Goal: Task Accomplishment & Management: Manage account settings

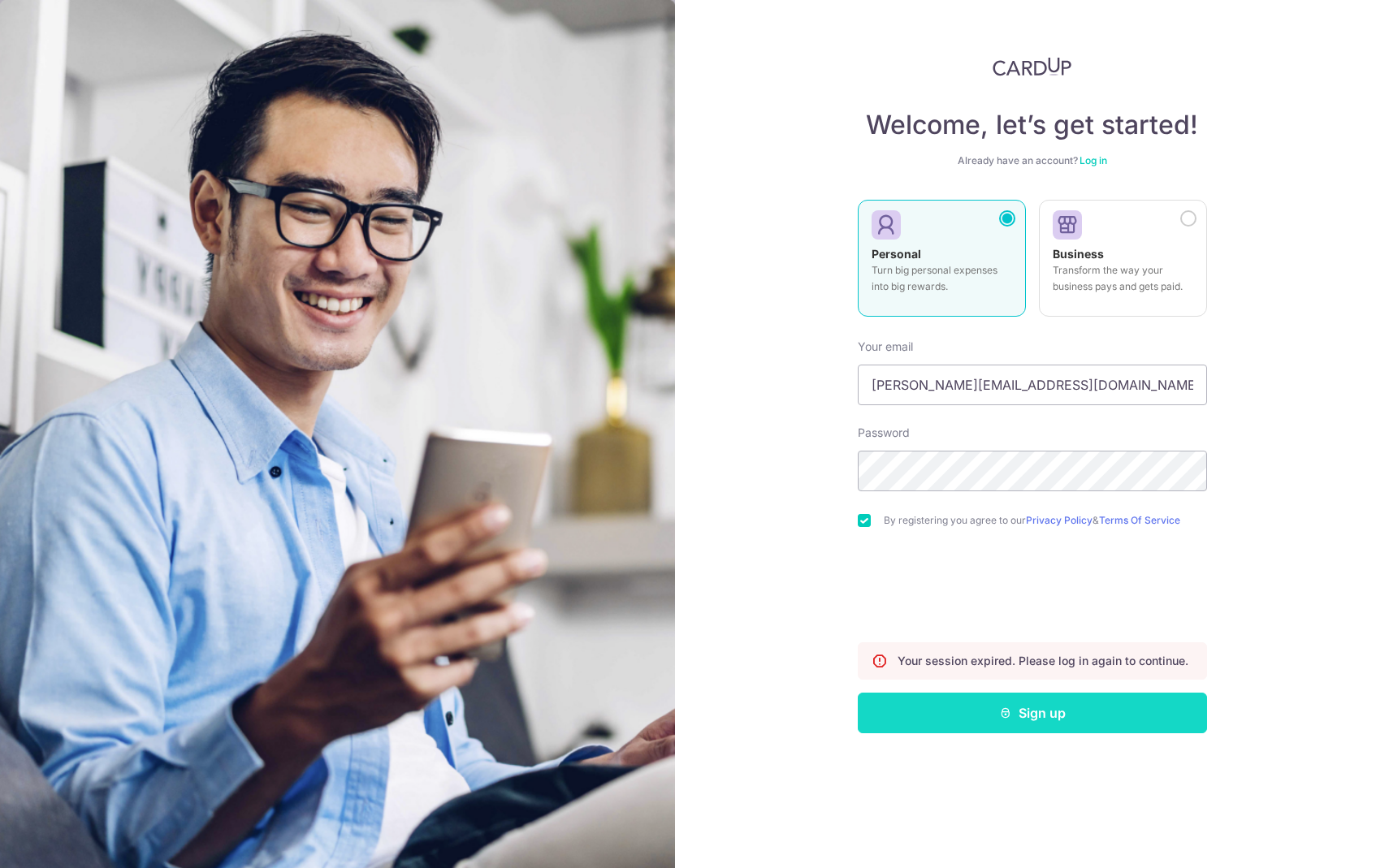
click at [1010, 728] on button "Sign up" at bounding box center [1032, 713] width 349 height 40
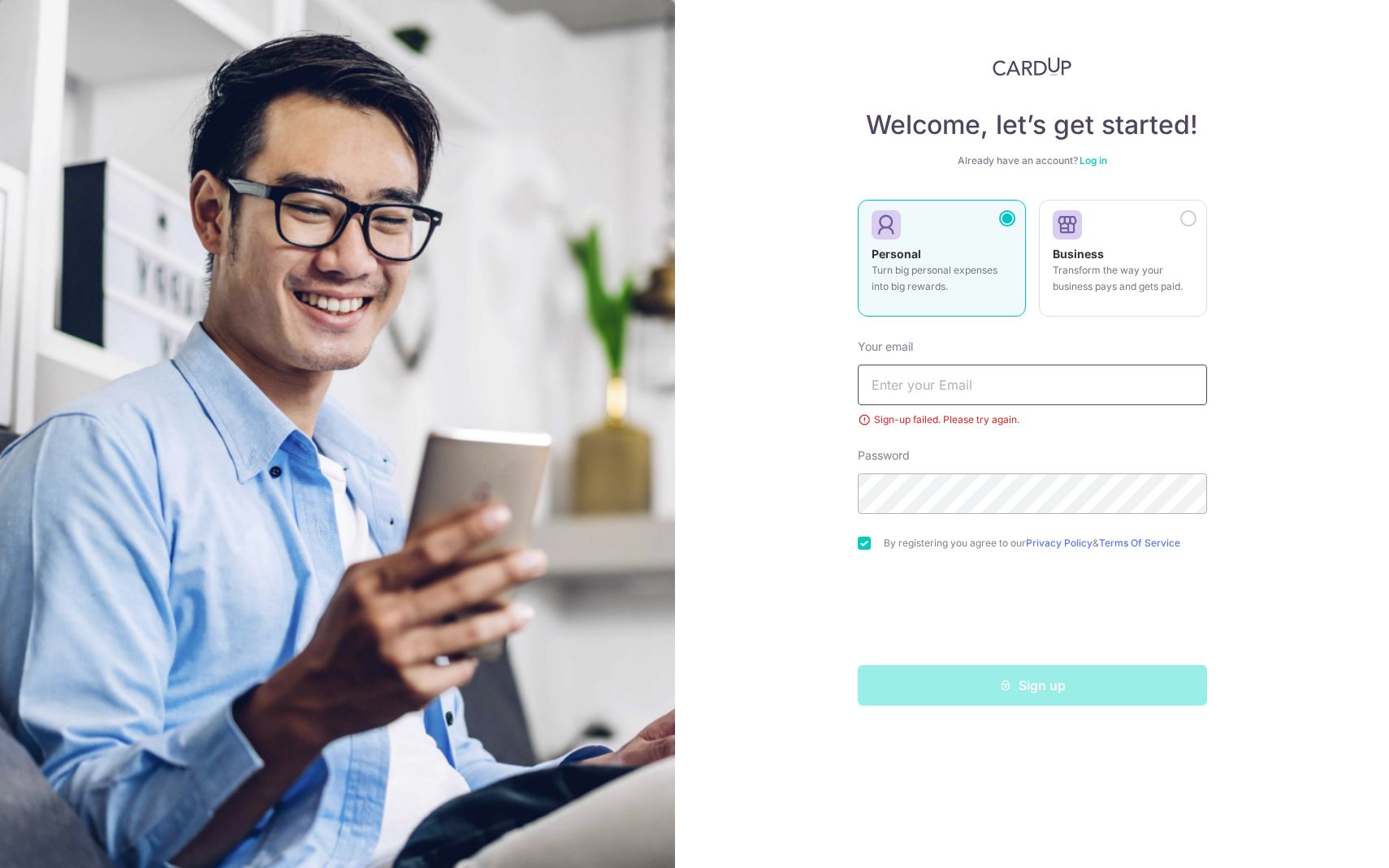
click at [968, 393] on input "text" at bounding box center [1032, 384] width 349 height 40
type input "[PERSON_NAME][EMAIL_ADDRESS][DOMAIN_NAME]"
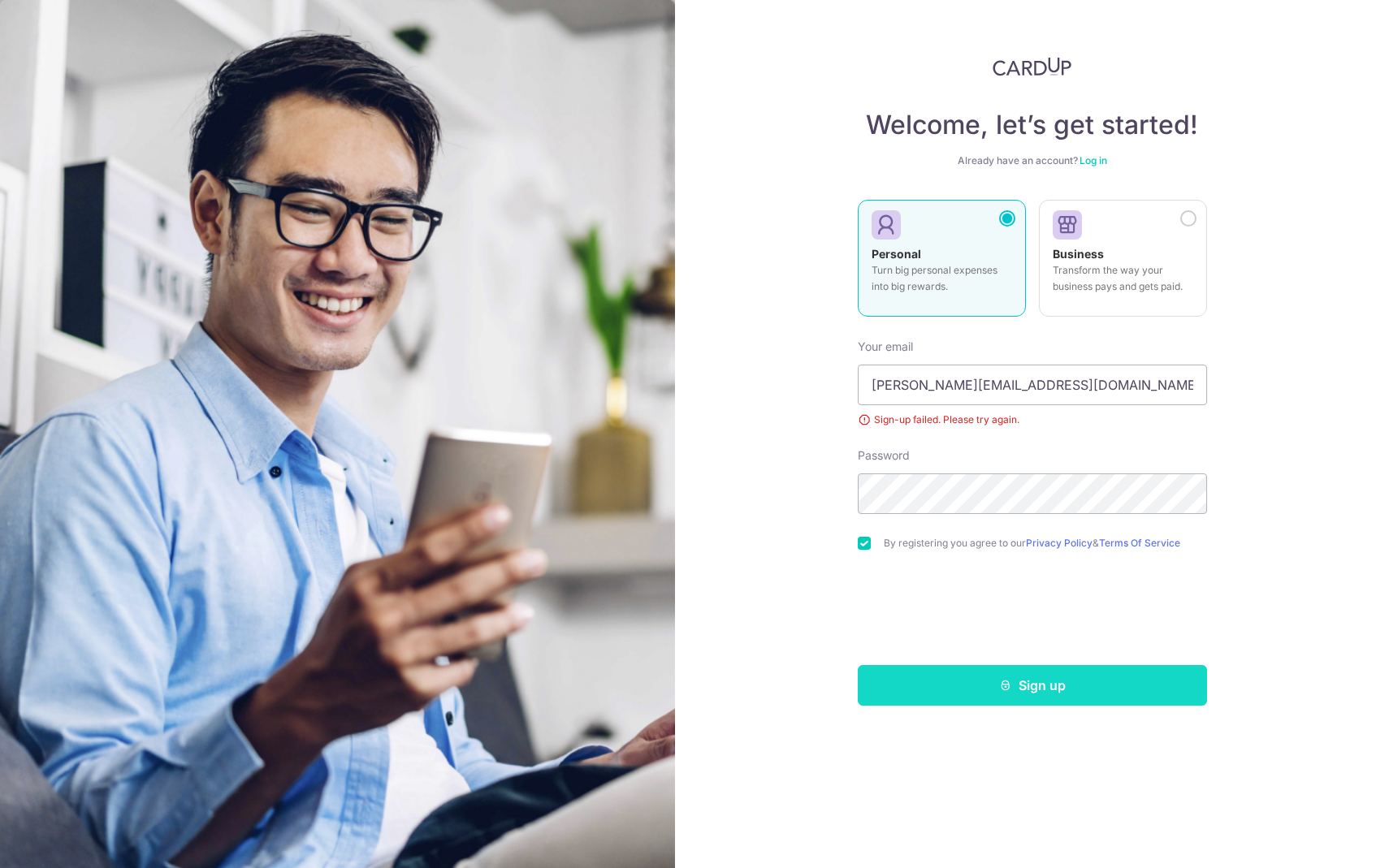
click at [1071, 694] on button "Sign up" at bounding box center [1032, 685] width 349 height 40
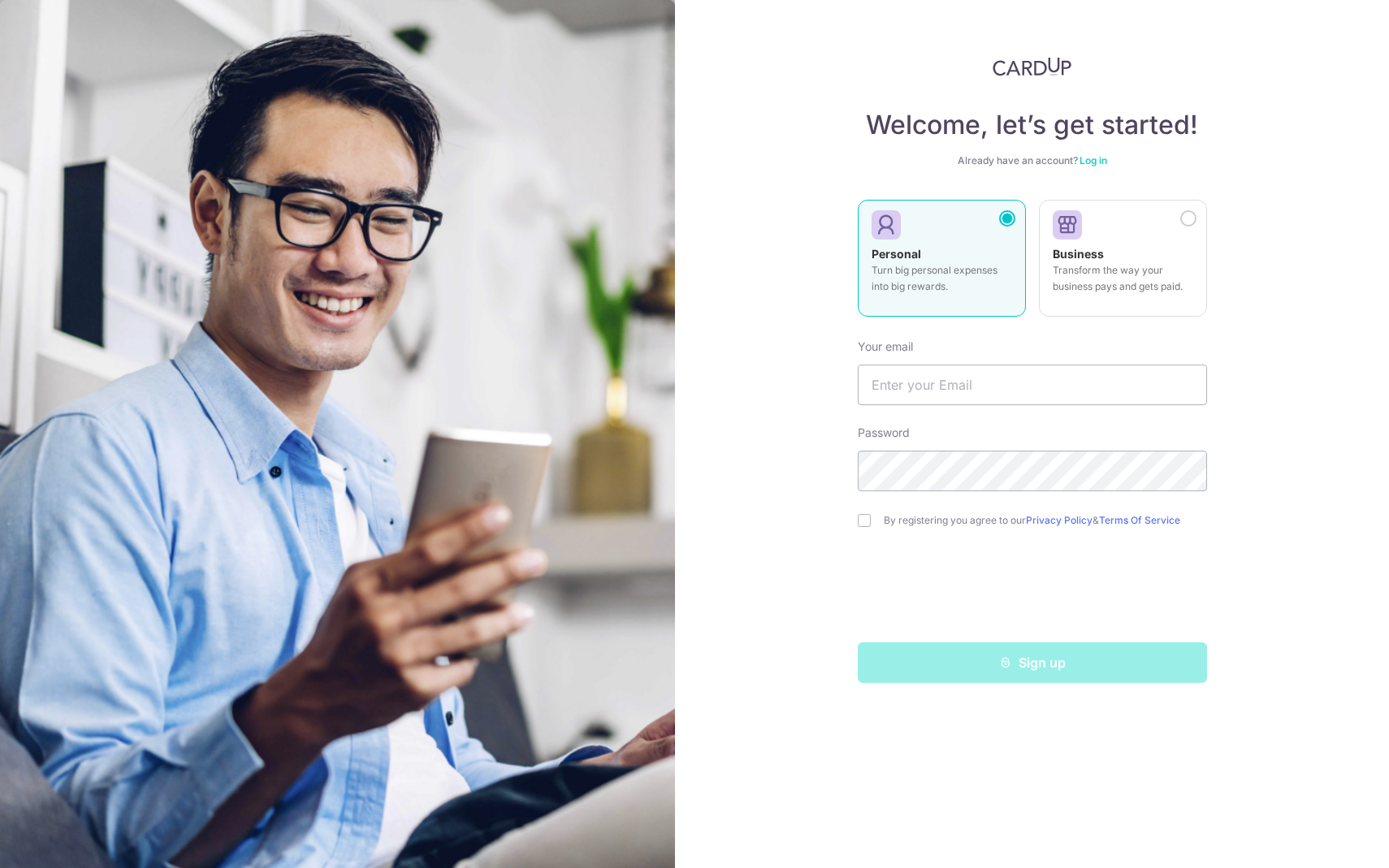
click at [999, 63] on img at bounding box center [1032, 66] width 80 height 19
click at [1030, 69] on img at bounding box center [1032, 66] width 80 height 19
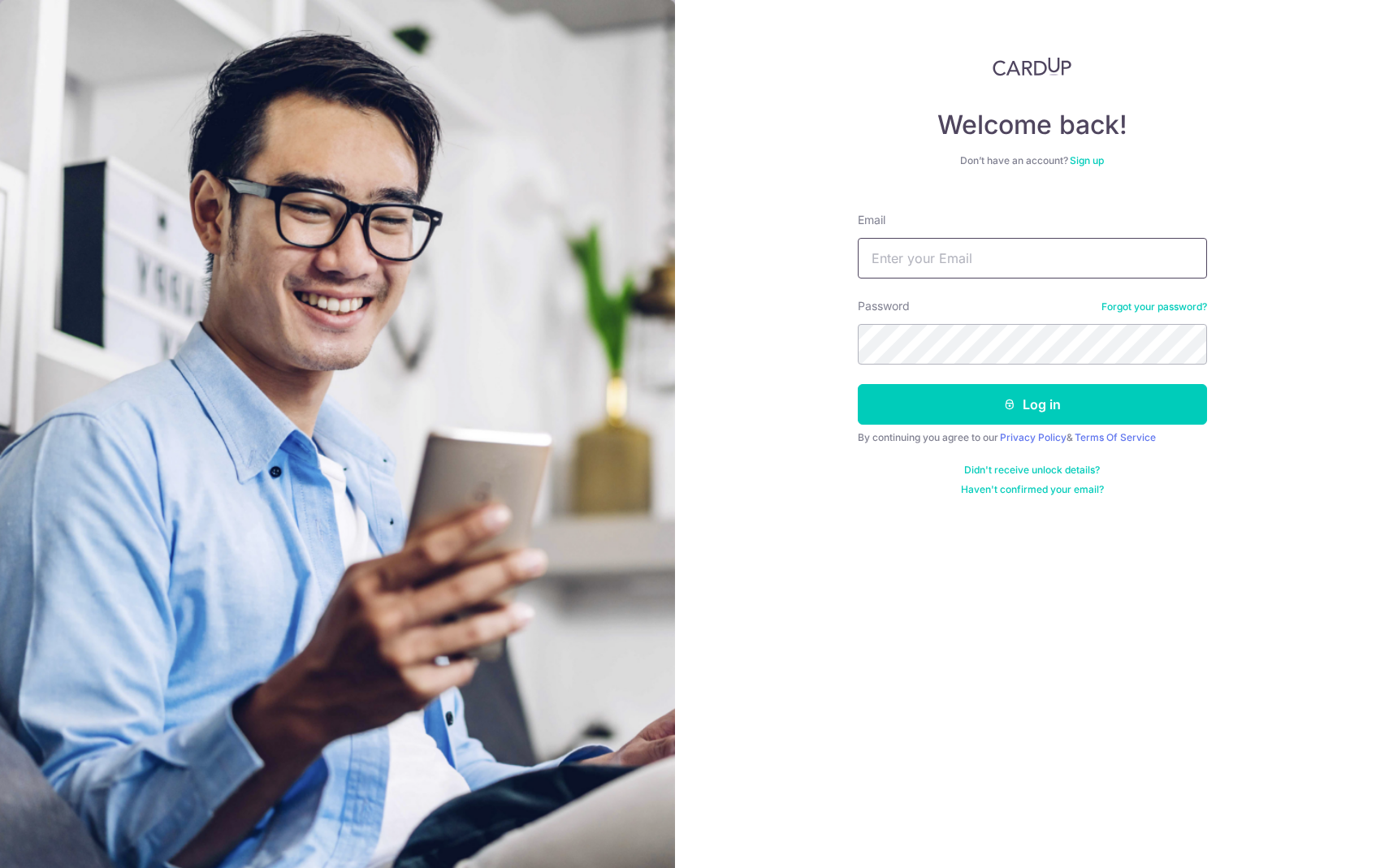
click at [989, 256] on input "Email" at bounding box center [1032, 258] width 349 height 40
type input "[PERSON_NAME][EMAIL_ADDRESS][DOMAIN_NAME]"
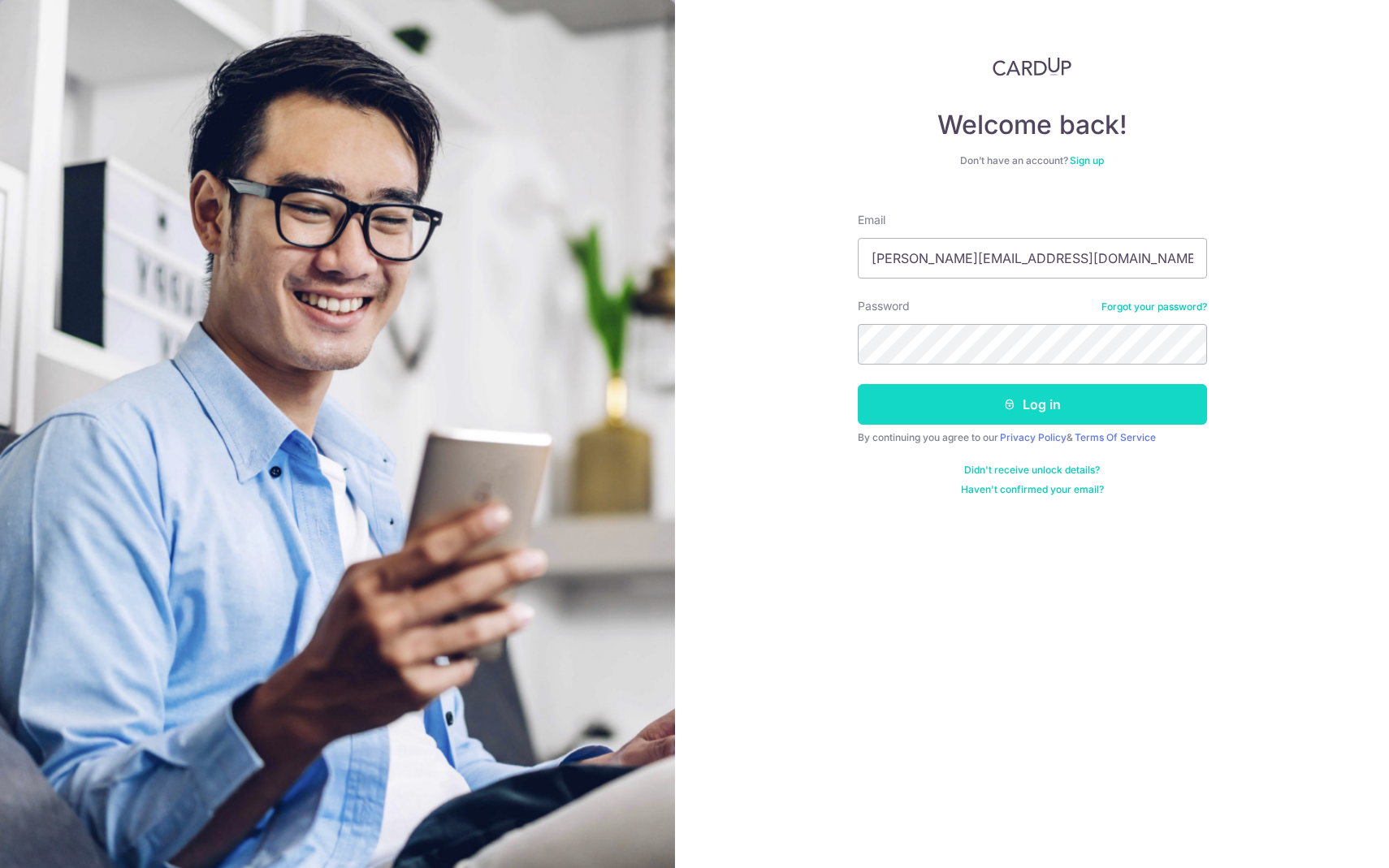
click at [1018, 405] on button "Log in" at bounding box center [1032, 405] width 349 height 40
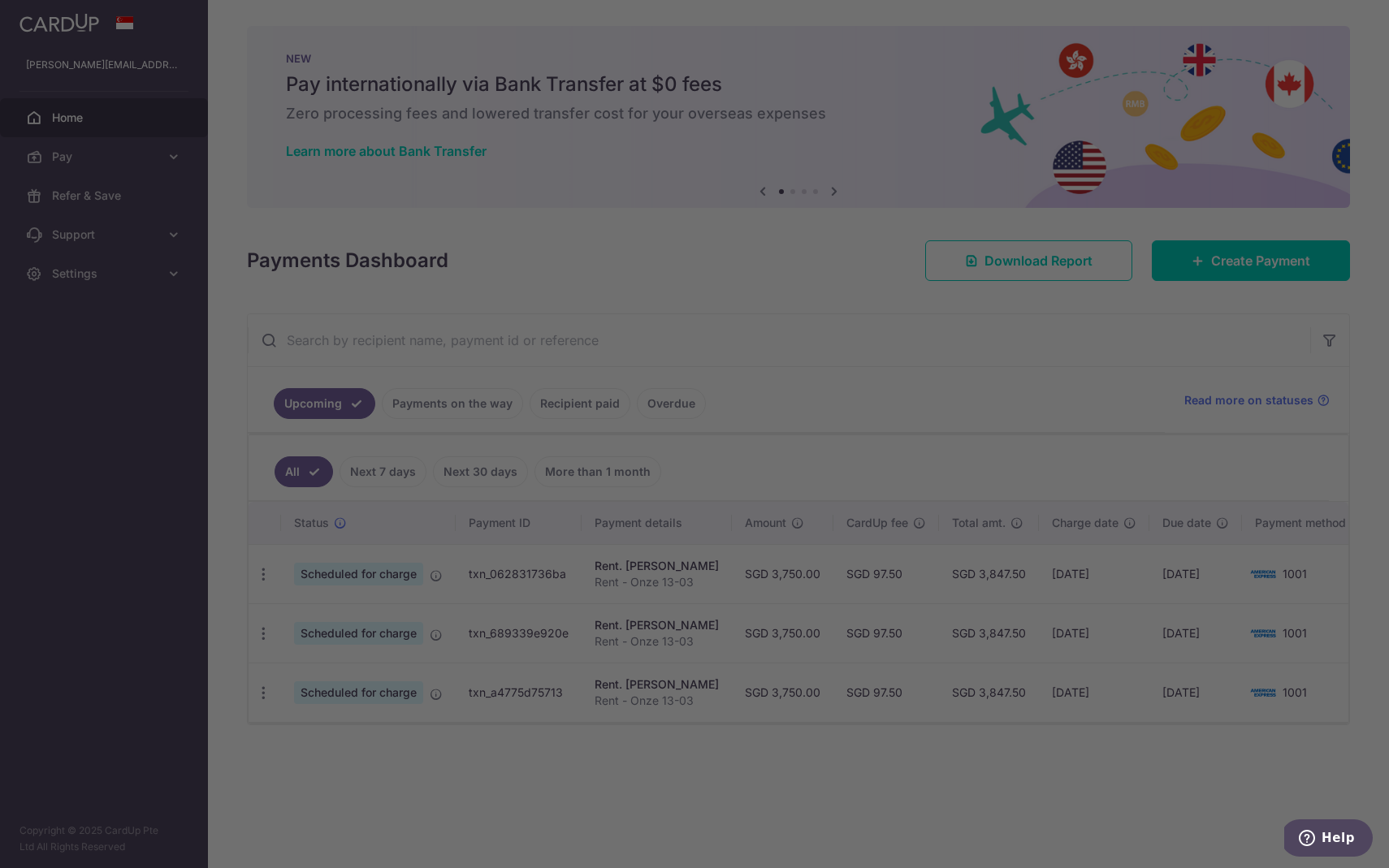
click at [65, 361] on div at bounding box center [701, 438] width 1402 height 877
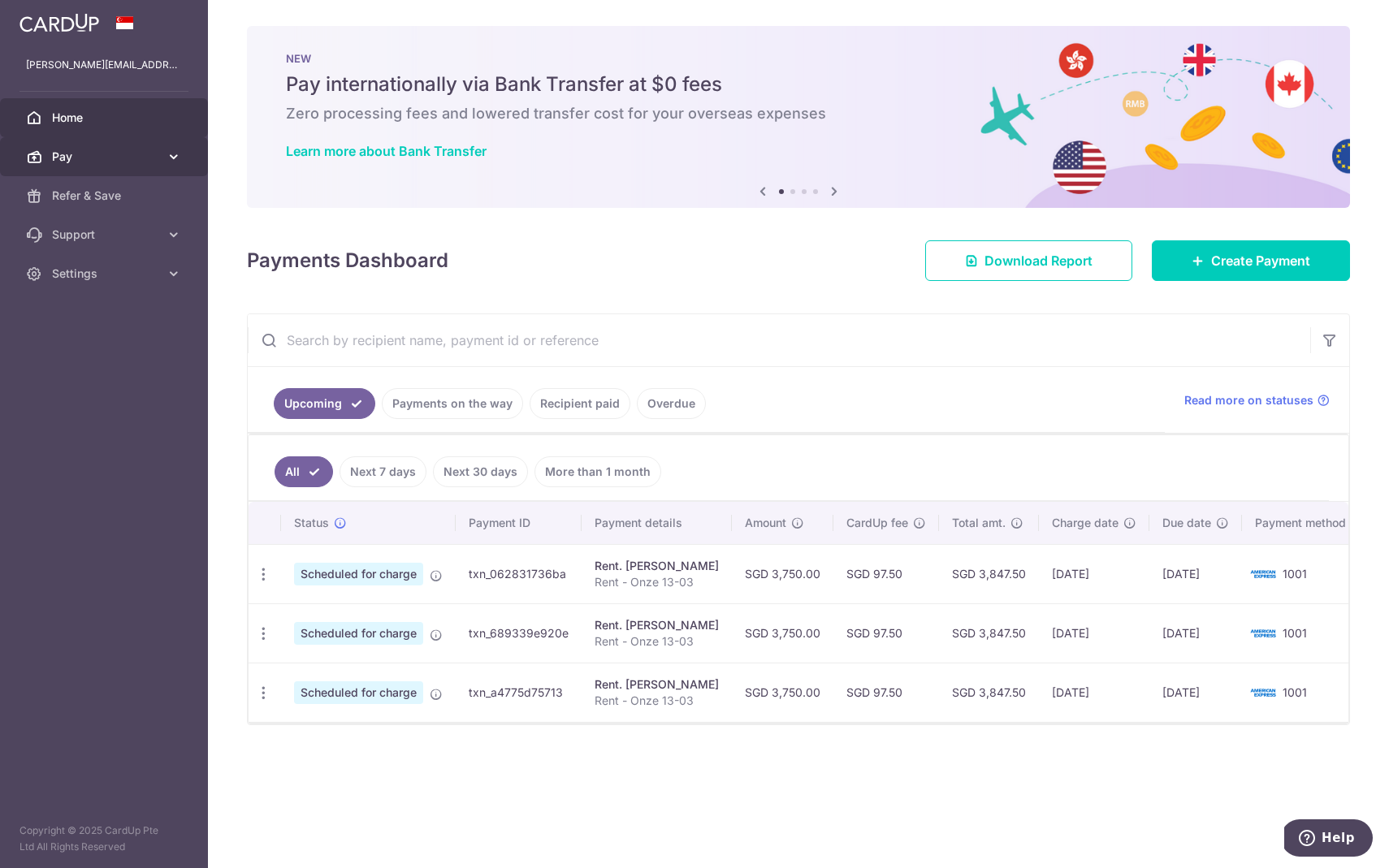
click at [108, 168] on link "Pay" at bounding box center [104, 156] width 208 height 39
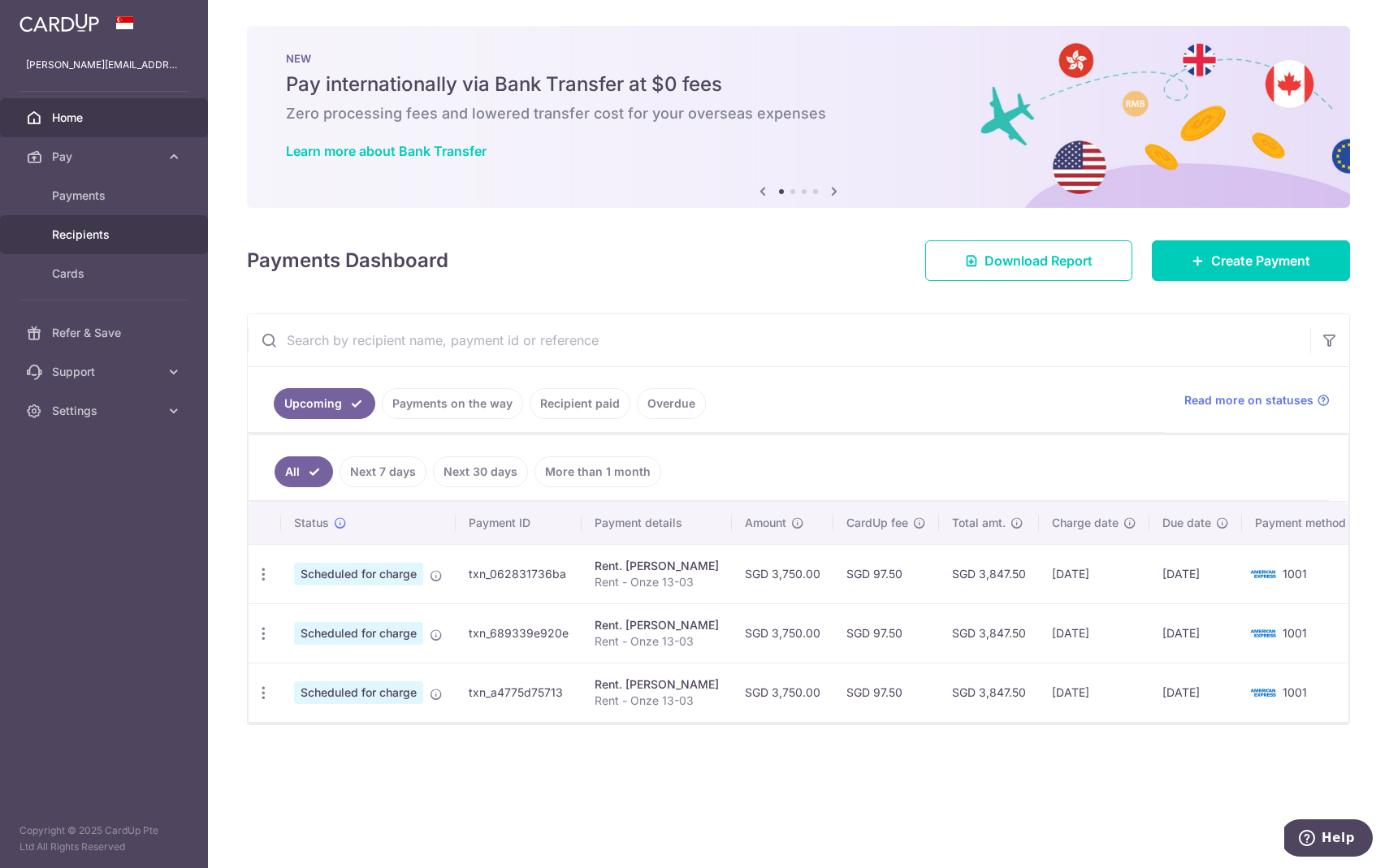
click at [108, 245] on link "Recipients" at bounding box center [104, 234] width 208 height 39
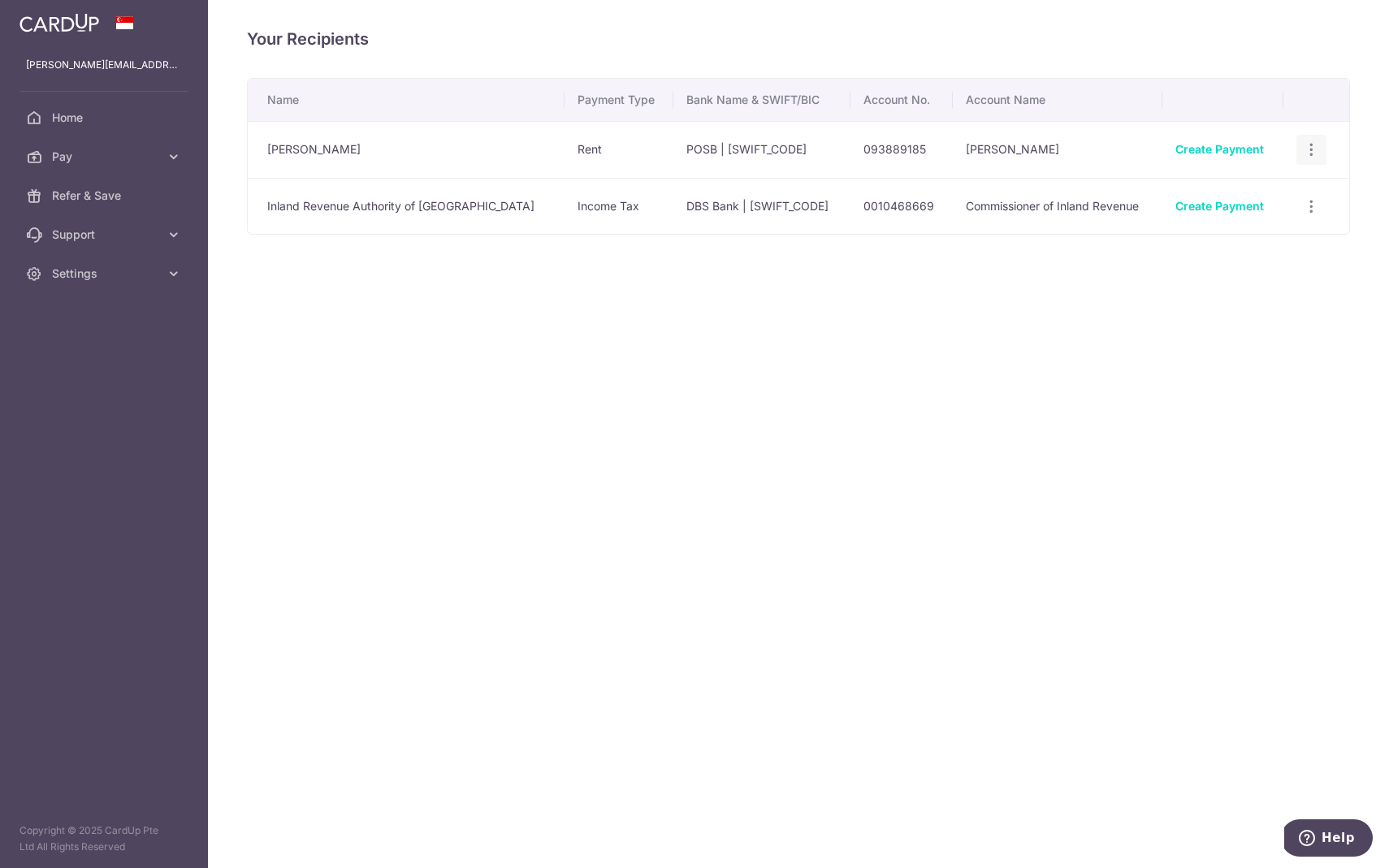
click at [1309, 152] on icon "button" at bounding box center [1312, 150] width 17 height 17
click at [1284, 198] on span "View/Edit" at bounding box center [1257, 195] width 111 height 19
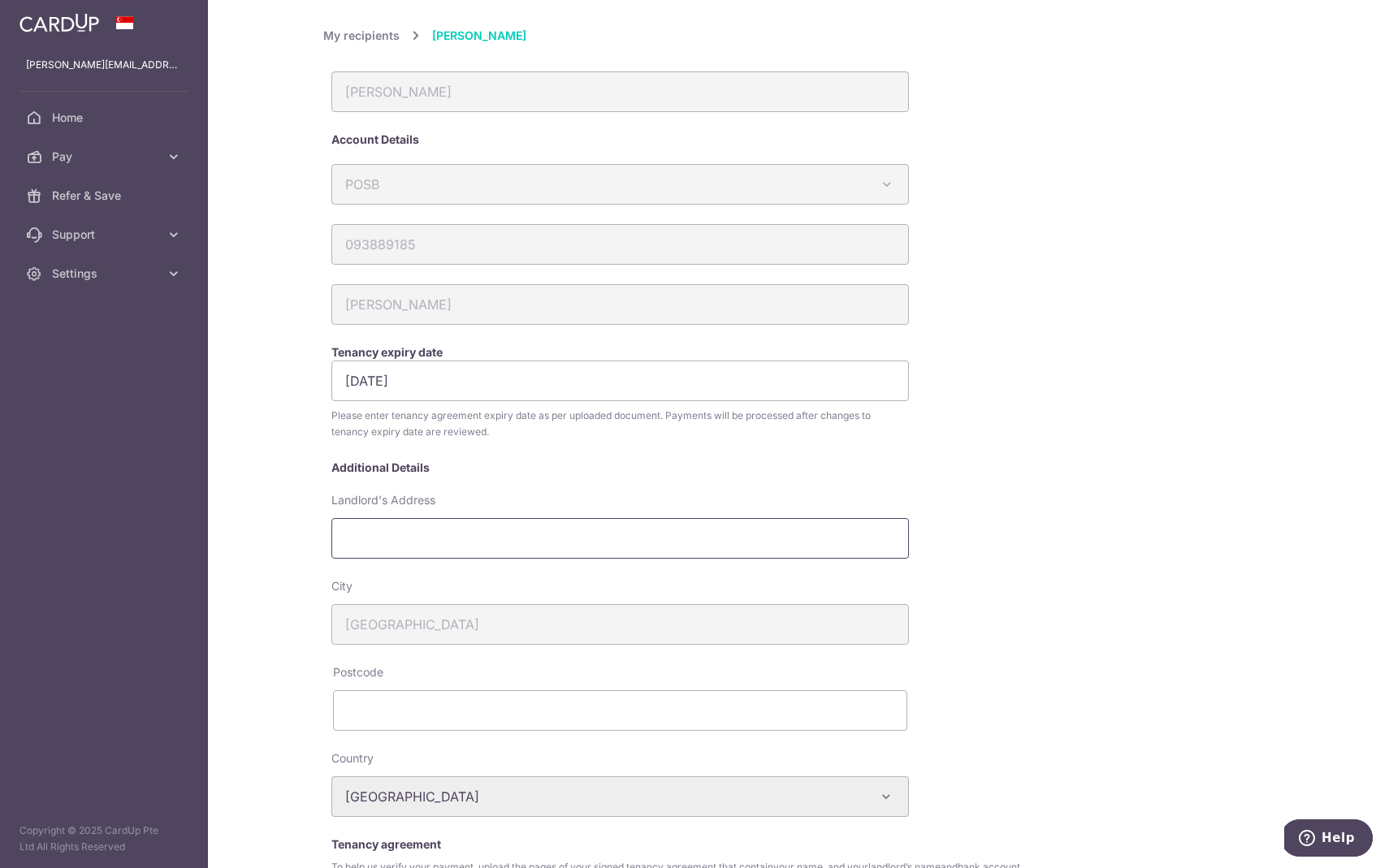
click at [721, 548] on input "Landlord's Address" at bounding box center [620, 539] width 577 height 40
type input "2"
type input "10 Seraya Lane #01-01"
click at [536, 714] on input "text" at bounding box center [620, 710] width 574 height 40
click at [1042, 676] on div "My recipients LY HONG WEN, ANGELA LY HONG WEN, ANGELA Account Details POSB Aust…" at bounding box center [798, 564] width 950 height 1075
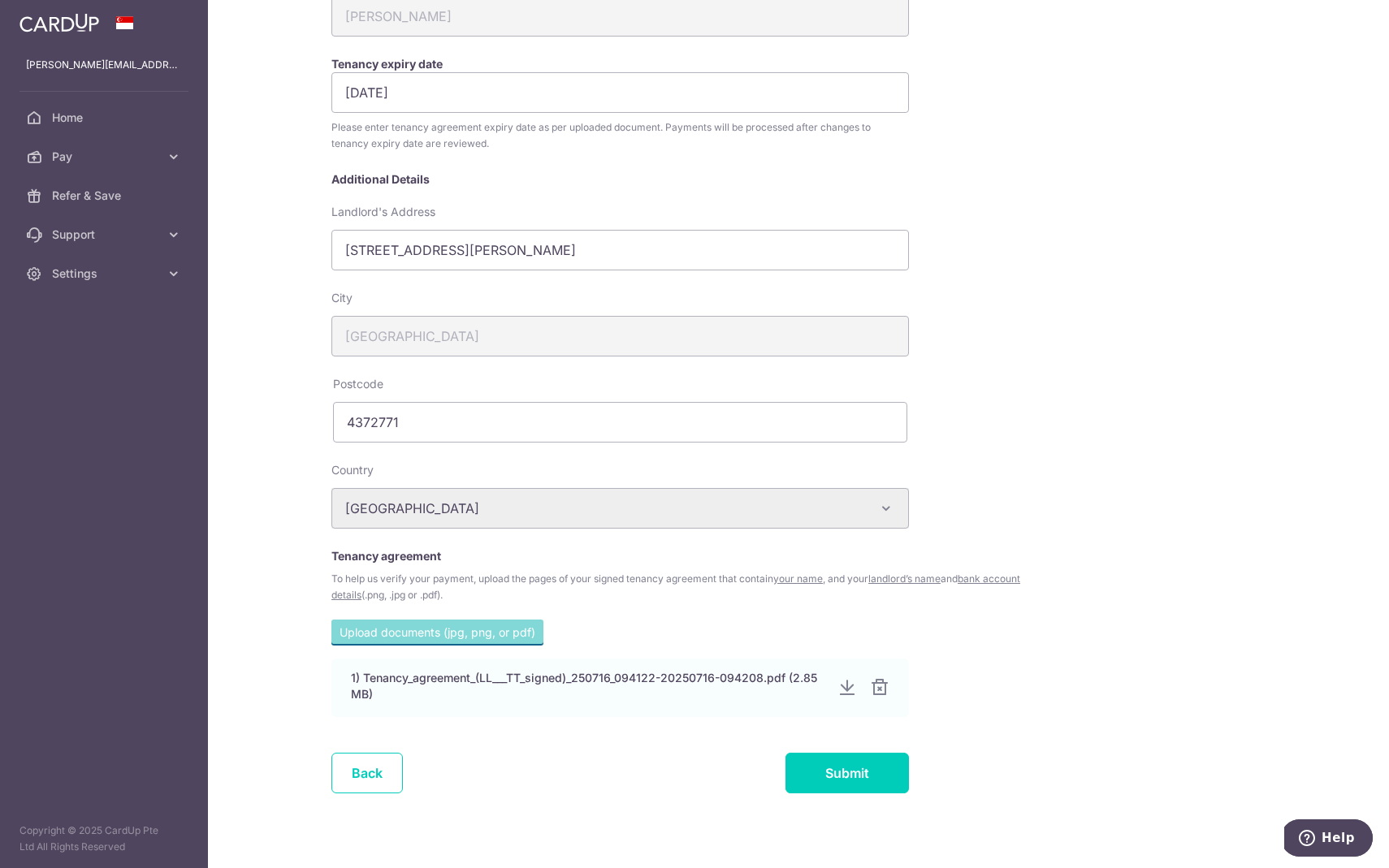
scroll to position [286, 0]
click at [426, 426] on input "4372771" at bounding box center [620, 424] width 574 height 40
type input "437277"
click at [839, 791] on input "Submit" at bounding box center [847, 775] width 123 height 40
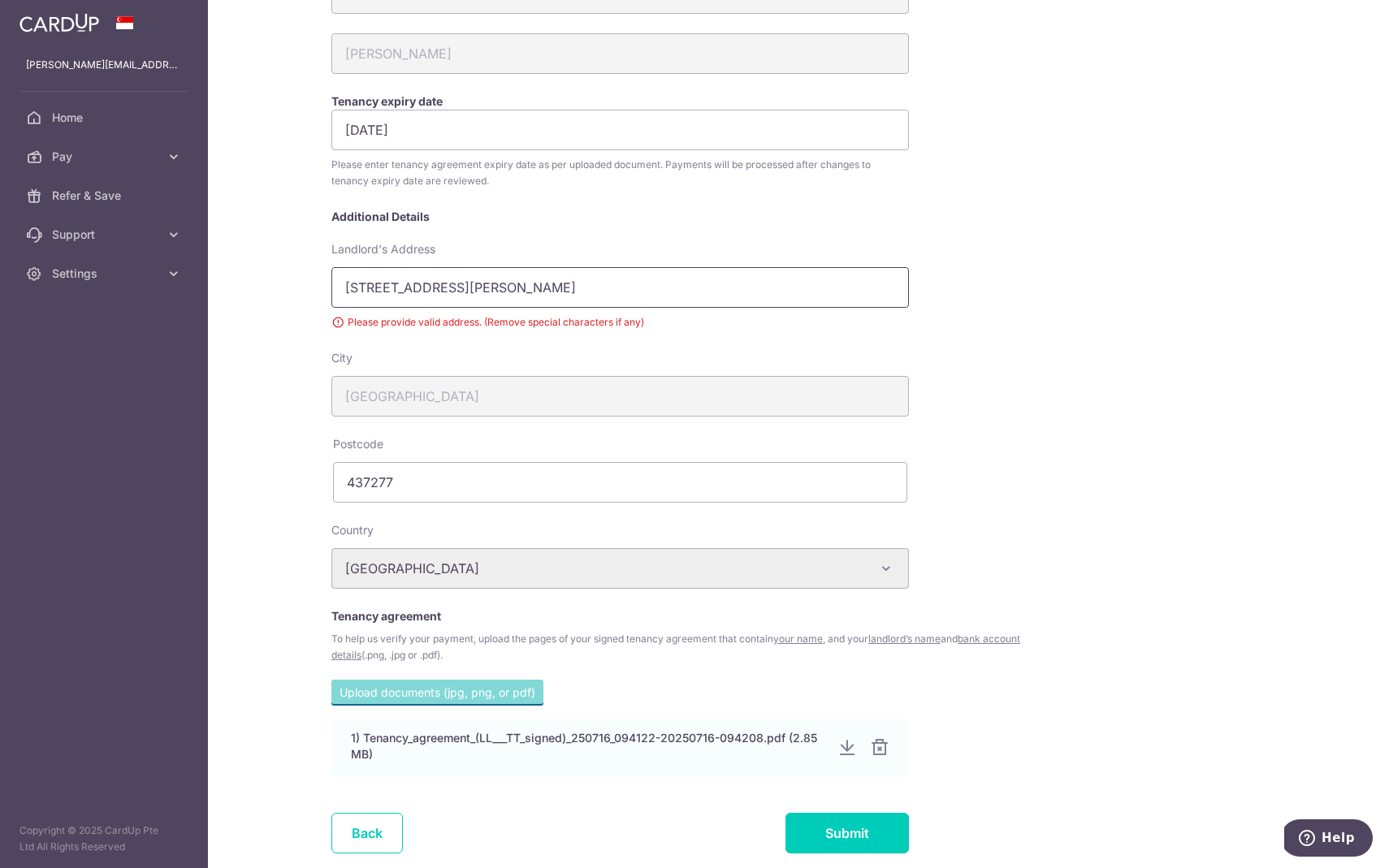
click at [447, 286] on input "10 Seraya Lane #01-01" at bounding box center [620, 287] width 577 height 40
type input "10 Seraya Lane, 01-01"
click at [800, 838] on input "Submit" at bounding box center [847, 833] width 123 height 40
click at [467, 290] on input "10 Seraya Lane, 01-01" at bounding box center [620, 287] width 577 height 40
click at [443, 291] on input "10 Seraya Lane, 01-01" at bounding box center [620, 287] width 577 height 40
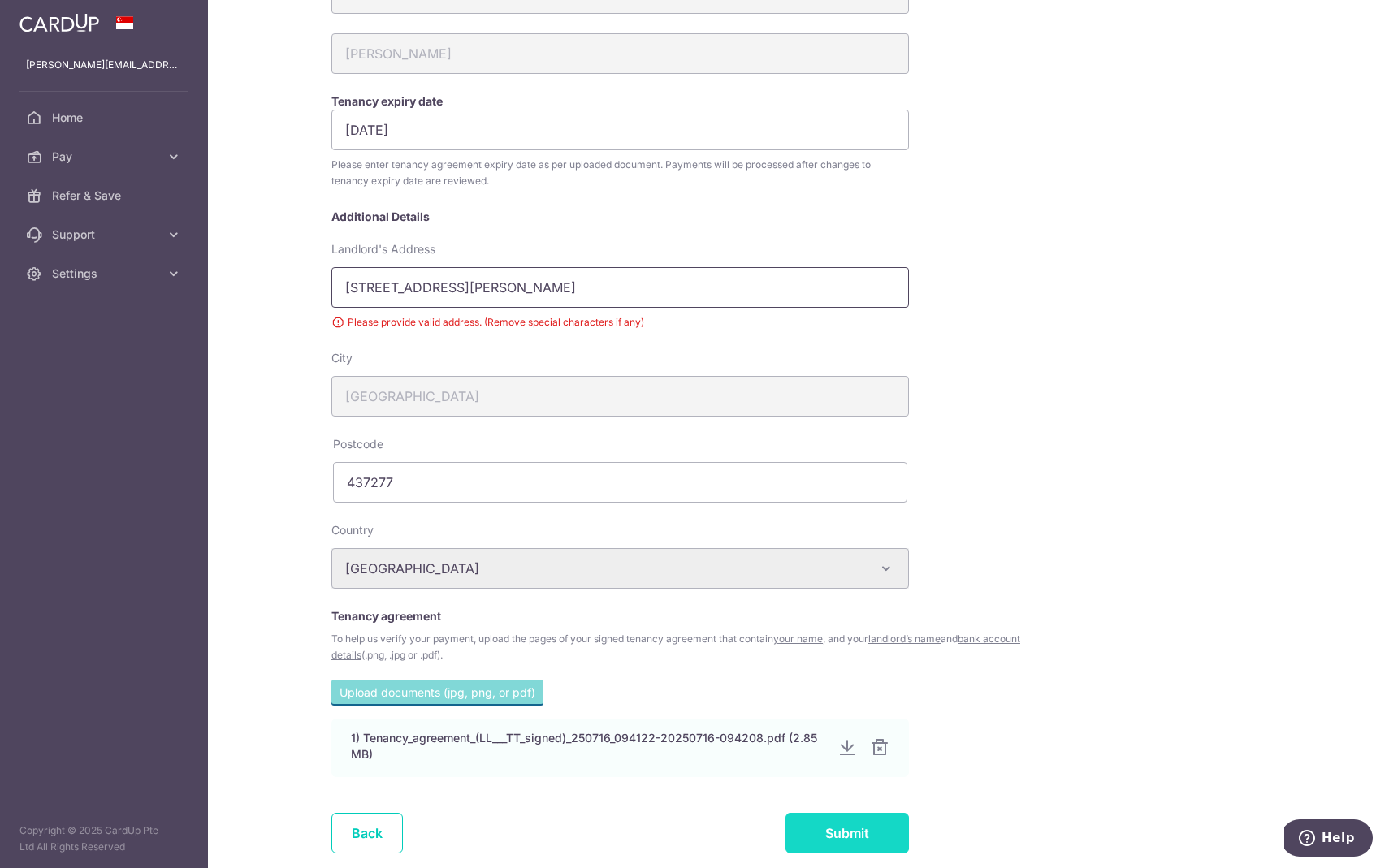
type input "10 Seraya Lane, 01 01"
click at [839, 833] on input "Submit" at bounding box center [847, 833] width 123 height 40
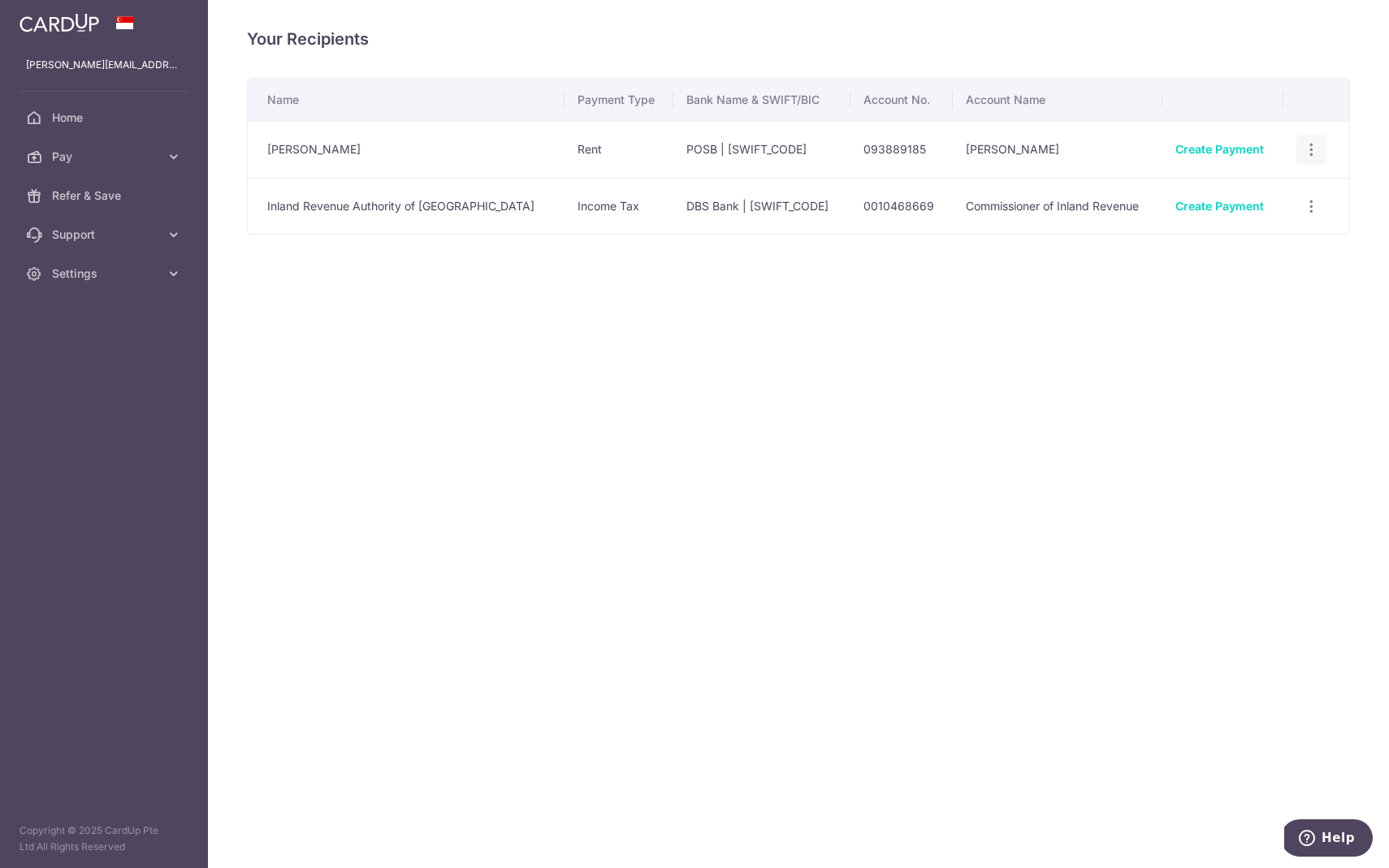
click at [1303, 150] on icon "button" at bounding box center [1312, 150] width 17 height 17
click at [506, 403] on div "Your Recipients Name Payment Type Bank Name & SWIFT/BIC Account No. Account Nam…" at bounding box center [798, 434] width 1181 height 868
click at [106, 153] on span "Pay" at bounding box center [105, 156] width 107 height 16
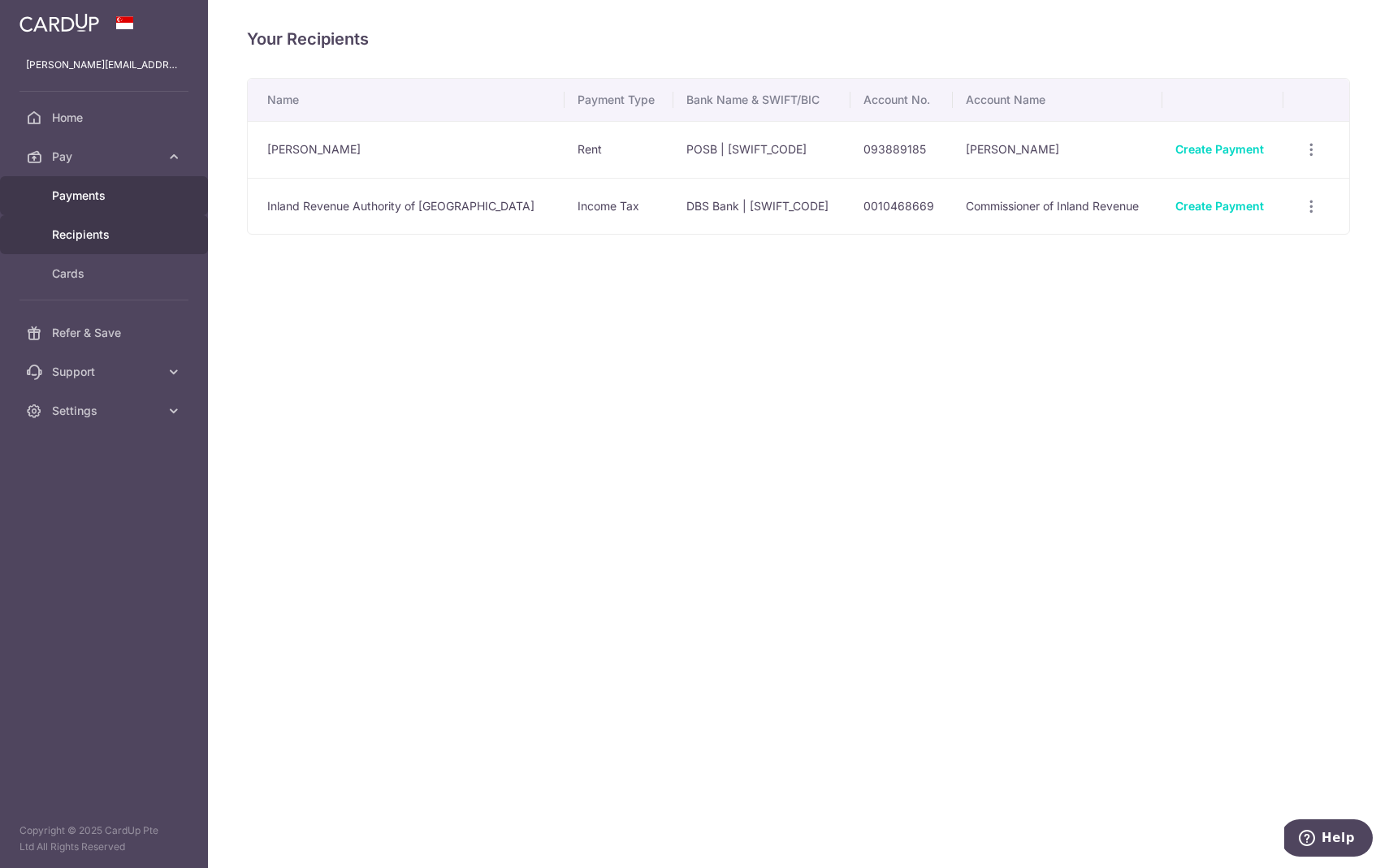
click at [115, 198] on span "Payments" at bounding box center [105, 196] width 107 height 16
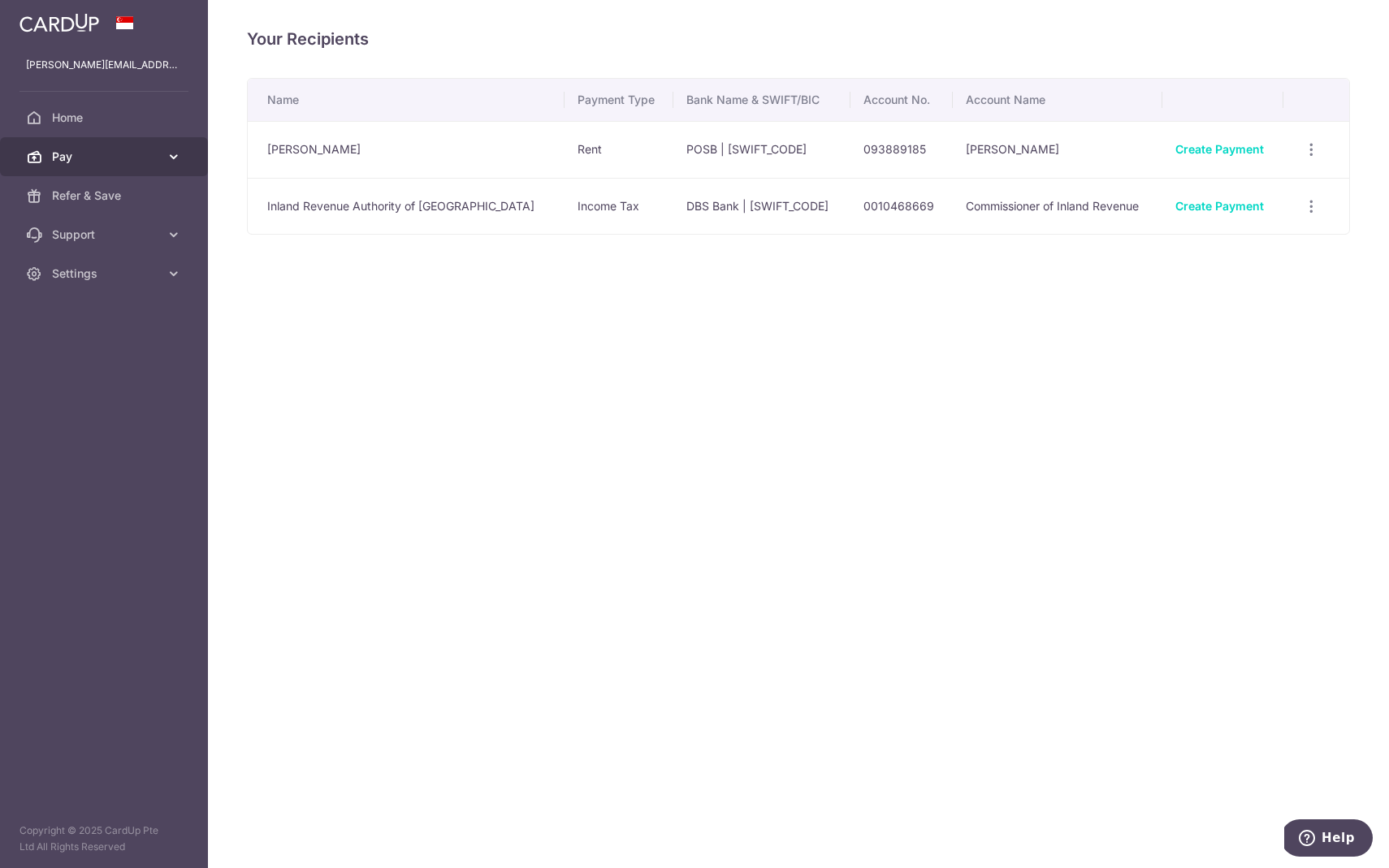
click at [145, 171] on link "Pay" at bounding box center [104, 156] width 208 height 39
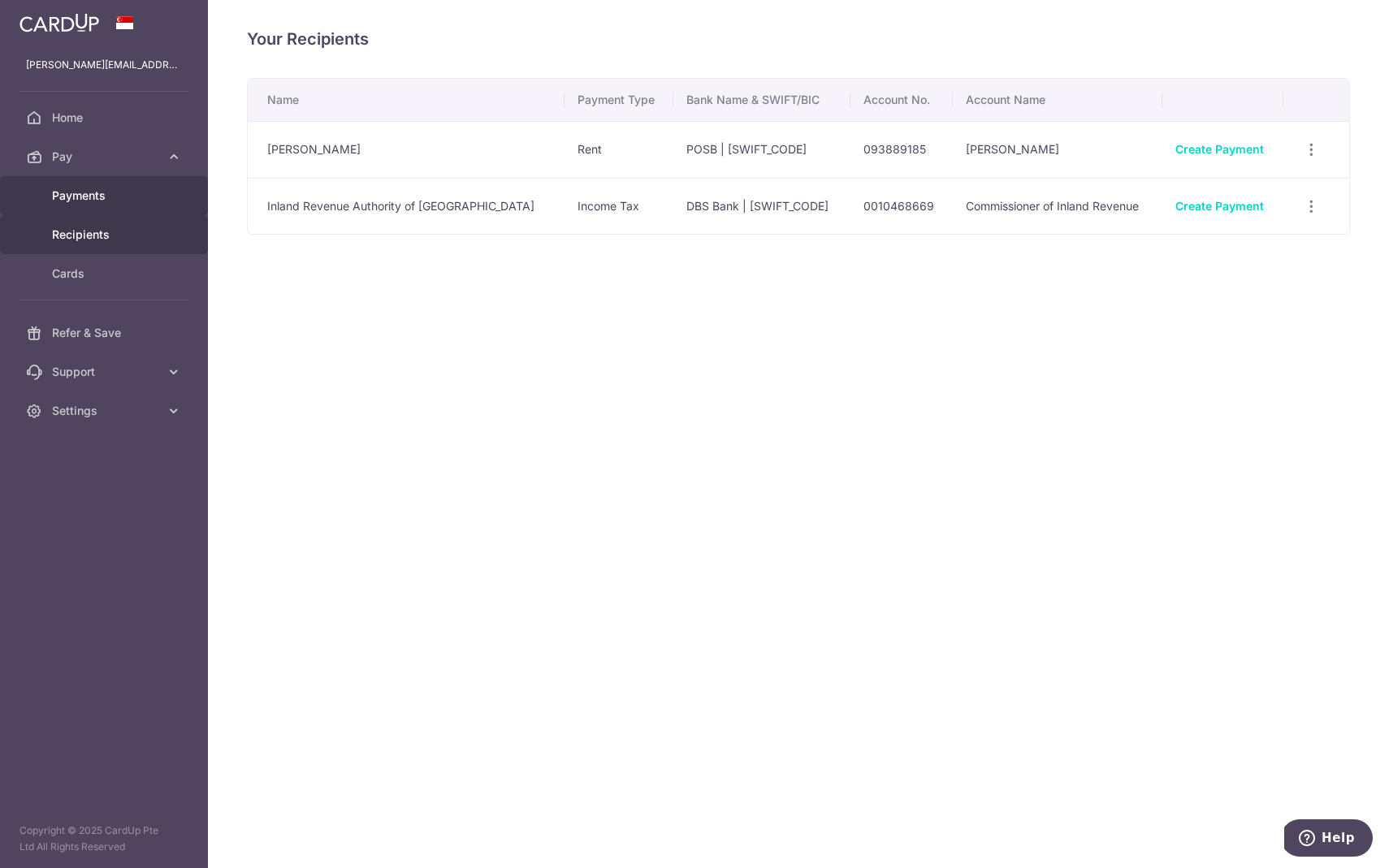
click at [140, 196] on span "Payments" at bounding box center [105, 196] width 107 height 16
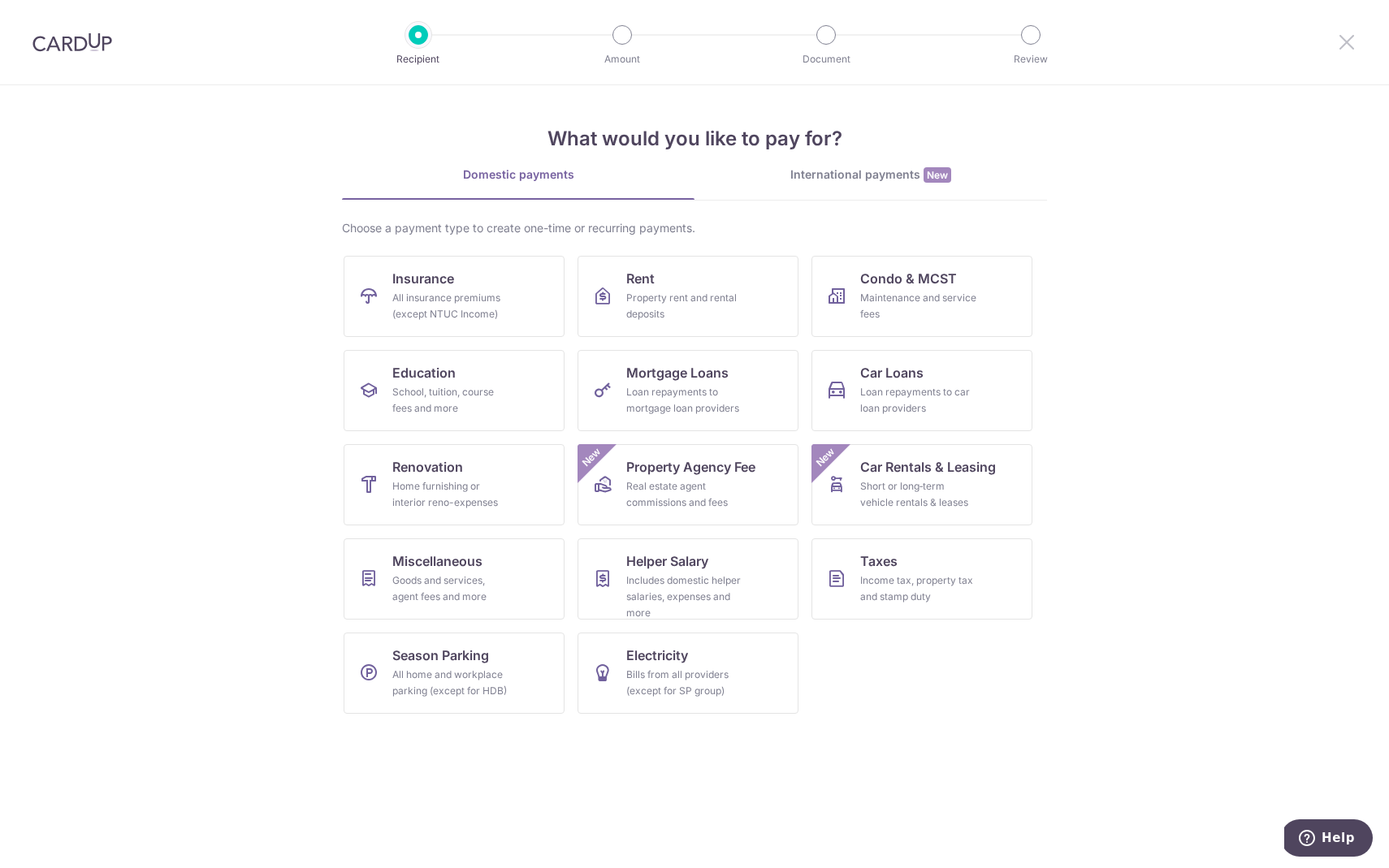
click at [1349, 34] on icon at bounding box center [1347, 41] width 19 height 20
